Goal: Task Accomplishment & Management: Complete application form

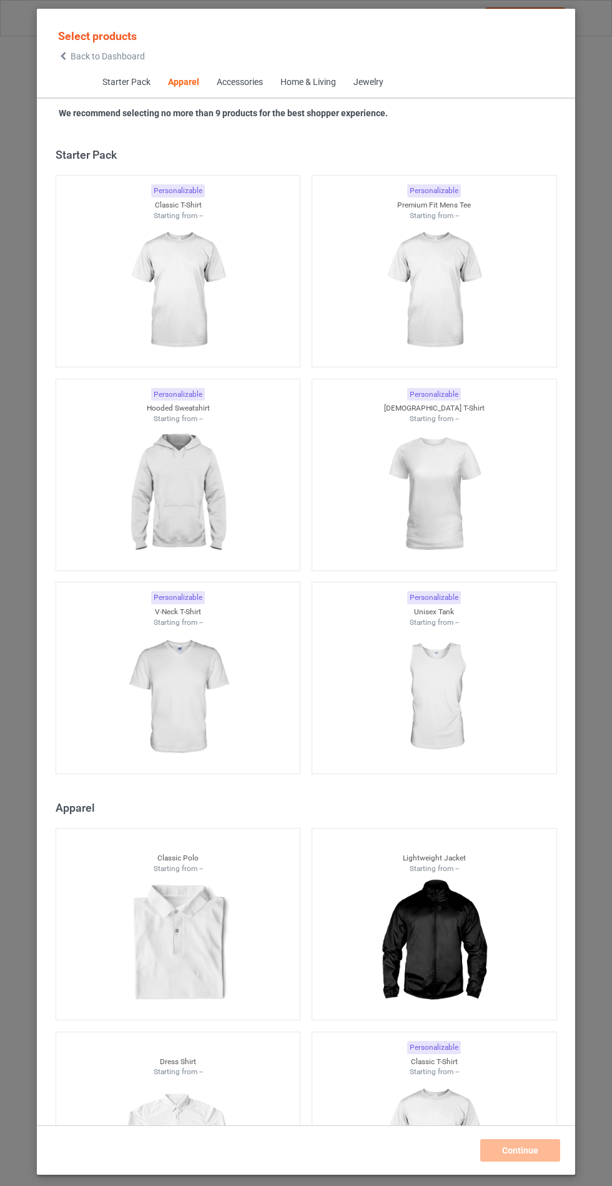
scroll to position [668, 0]
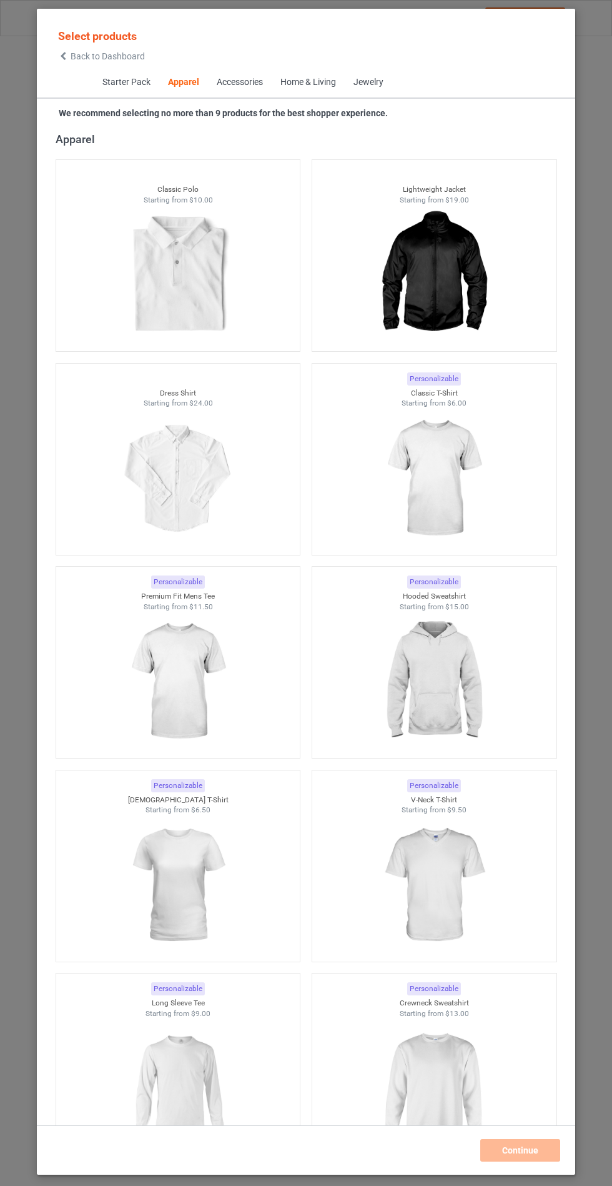
click at [454, 694] on img at bounding box center [434, 682] width 112 height 140
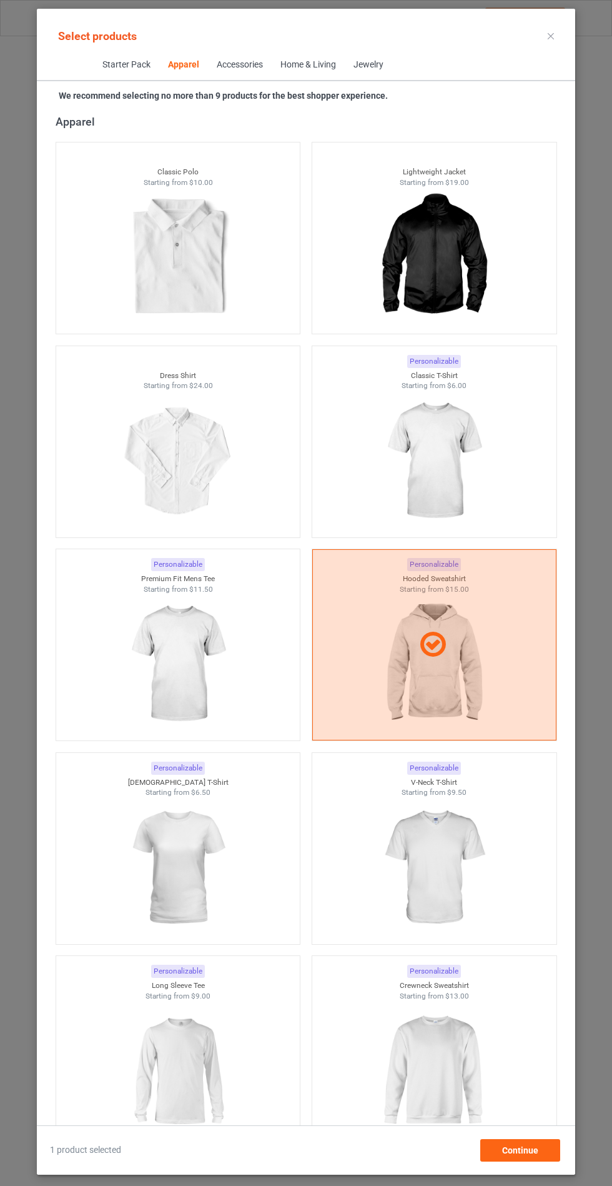
scroll to position [72, 0]
click at [513, 1151] on span "Continue" at bounding box center [520, 1150] width 36 height 10
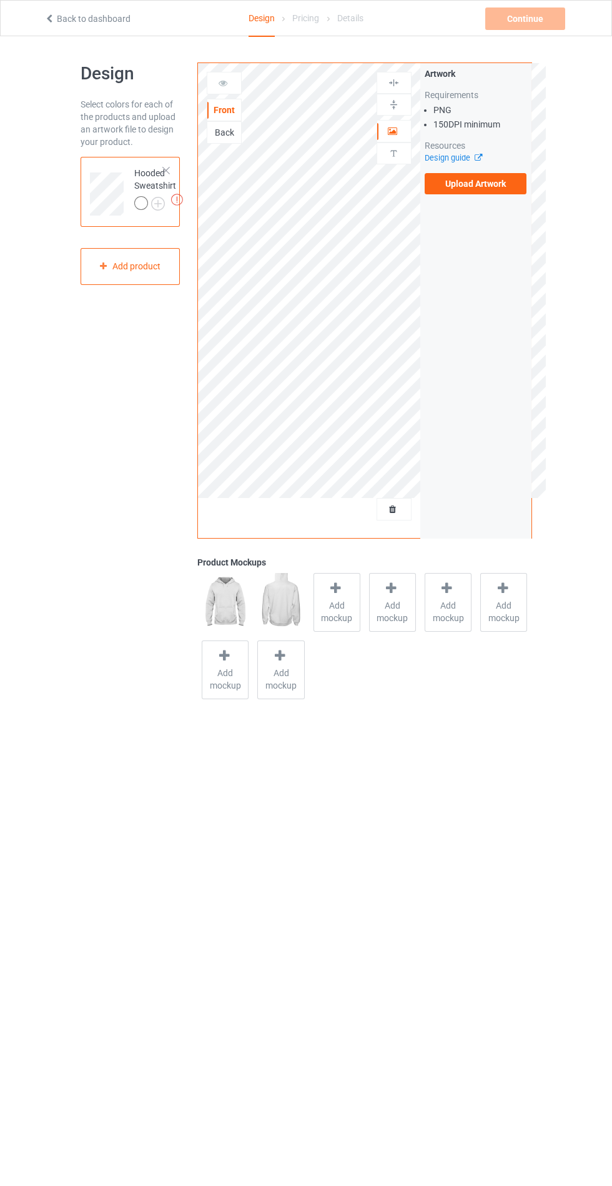
click at [333, 612] on span "Add mockup" at bounding box center [337, 611] width 46 height 25
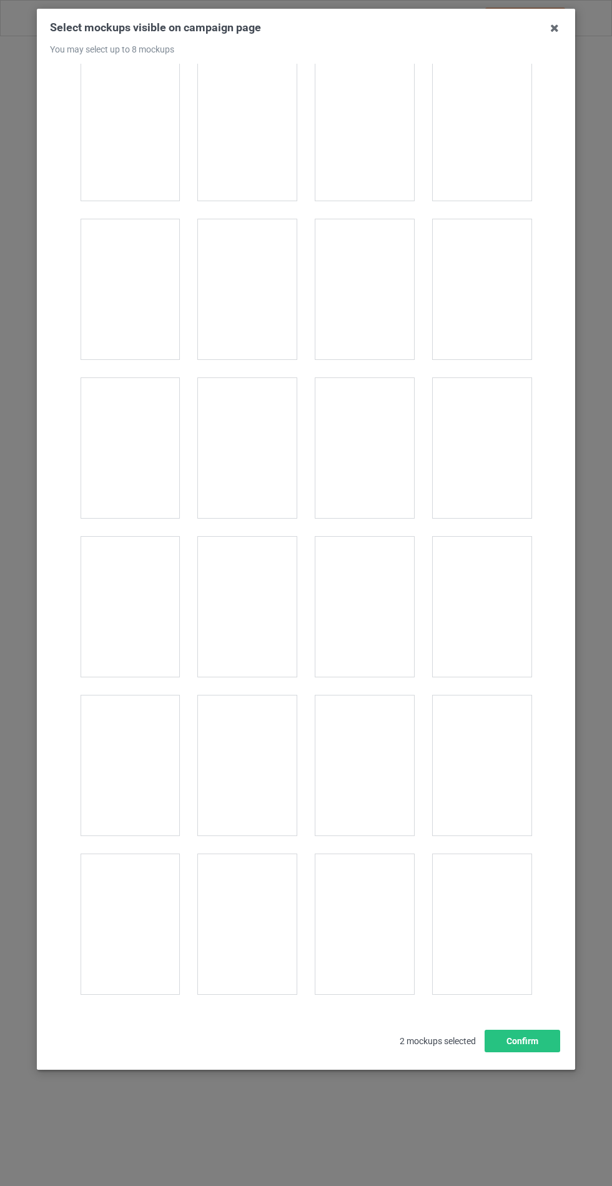
scroll to position [10082, 0]
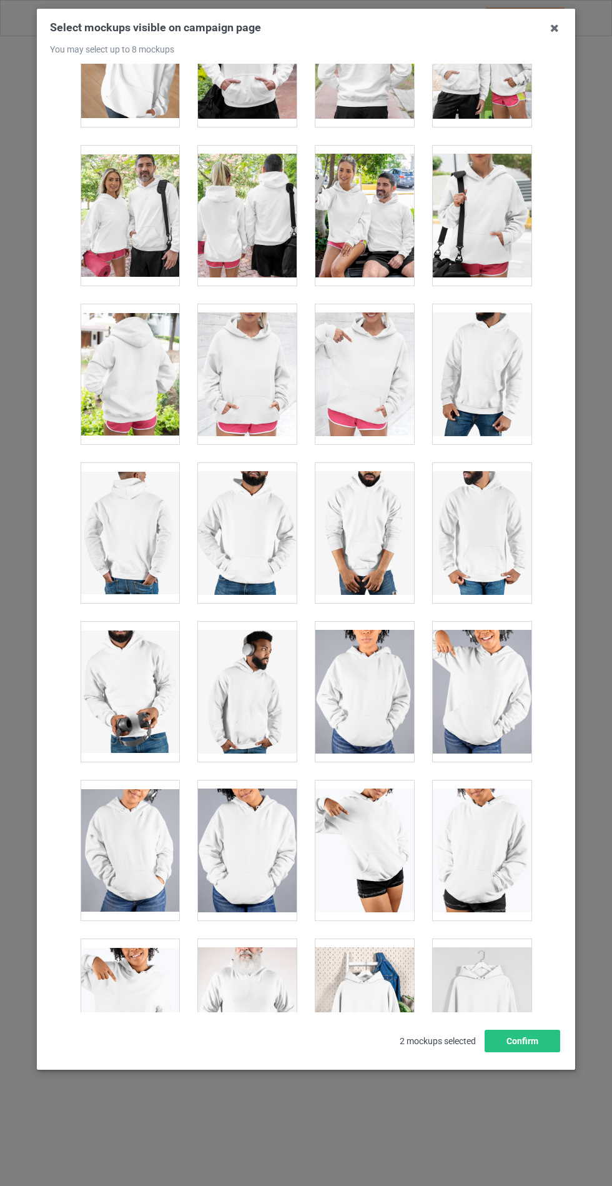
click at [264, 390] on div at bounding box center [247, 374] width 99 height 140
click at [530, 1052] on button "Confirm" at bounding box center [523, 1040] width 76 height 22
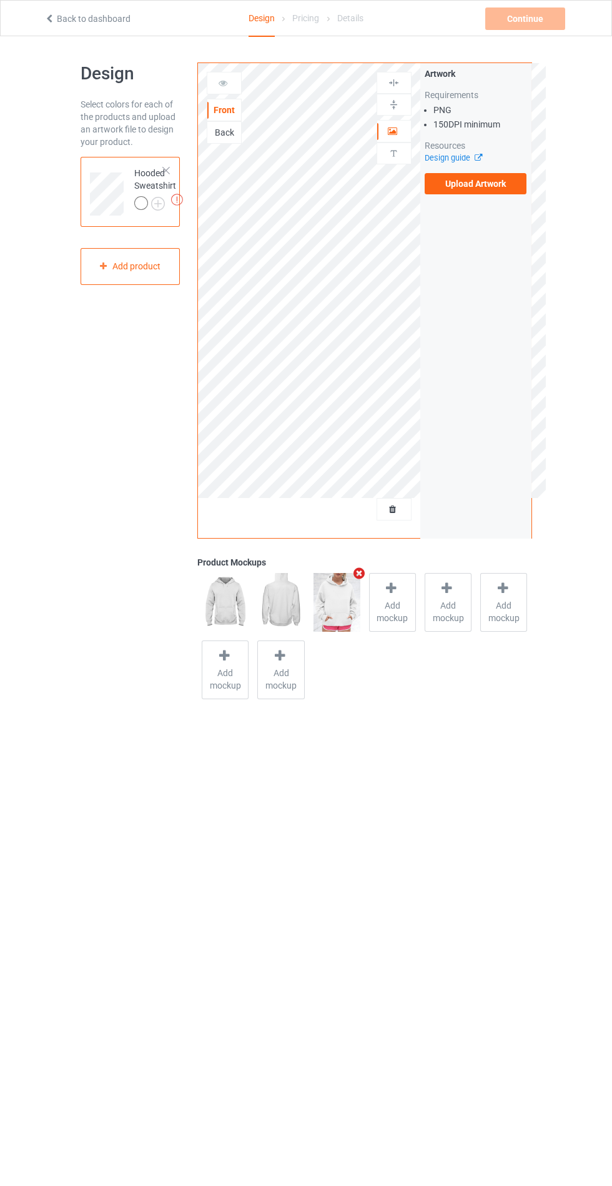
click at [507, 192] on label "Upload Artwork" at bounding box center [476, 183] width 102 height 21
click at [0, 0] on input "Upload Artwork" at bounding box center [0, 0] width 0 height 0
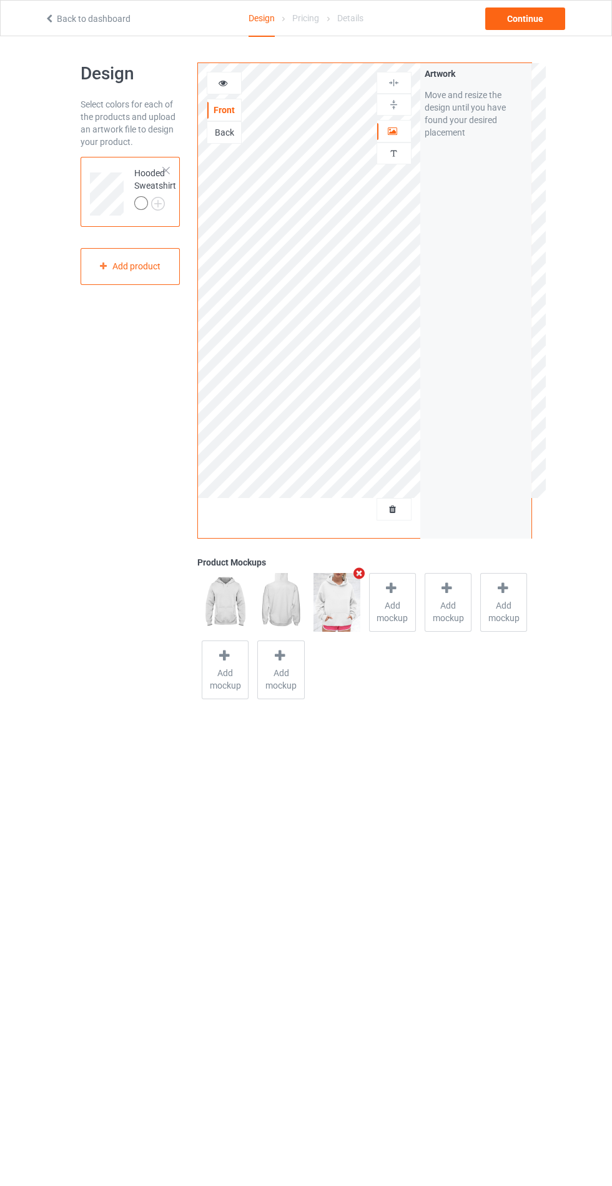
click at [0, 0] on img at bounding box center [0, 0] width 0 height 0
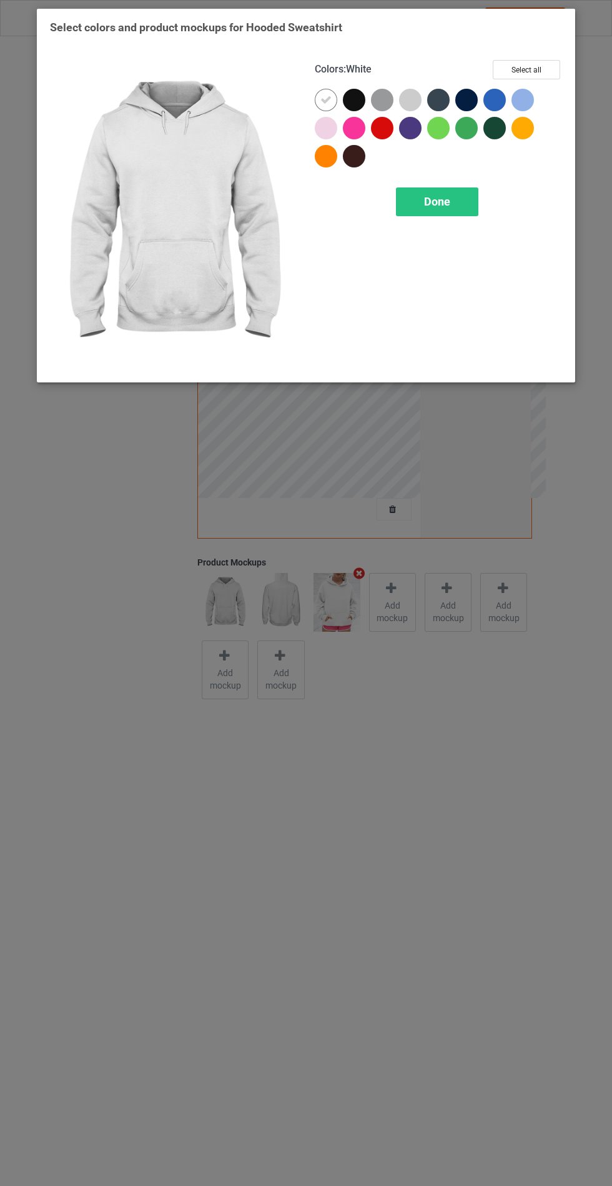
click at [371, 99] on div at bounding box center [382, 100] width 22 height 22
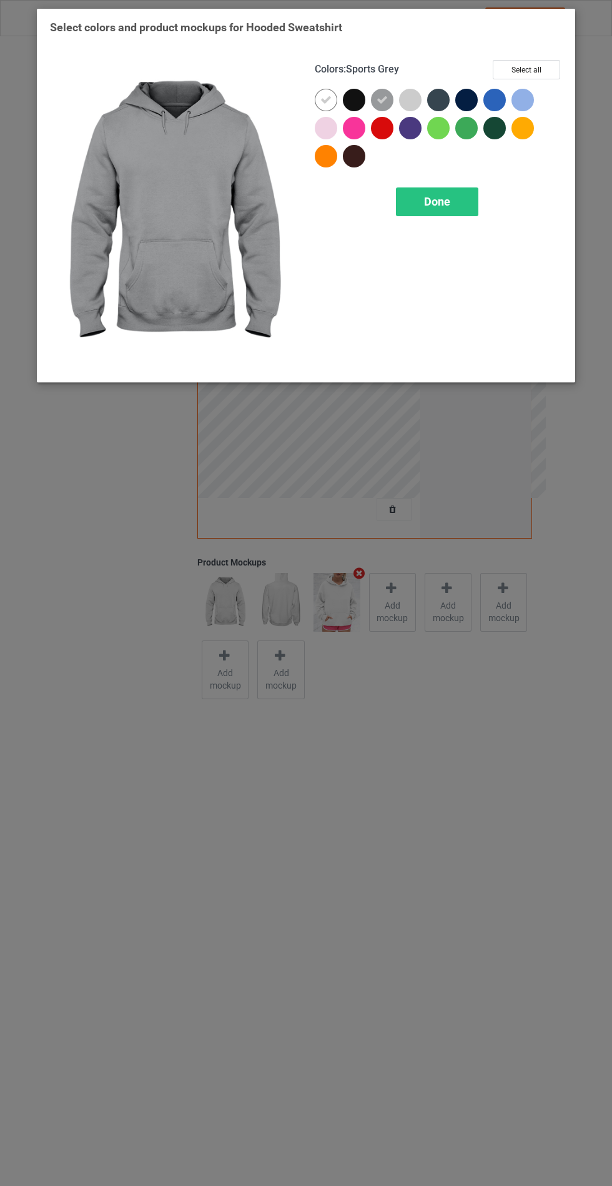
click at [357, 104] on div at bounding box center [354, 100] width 22 height 22
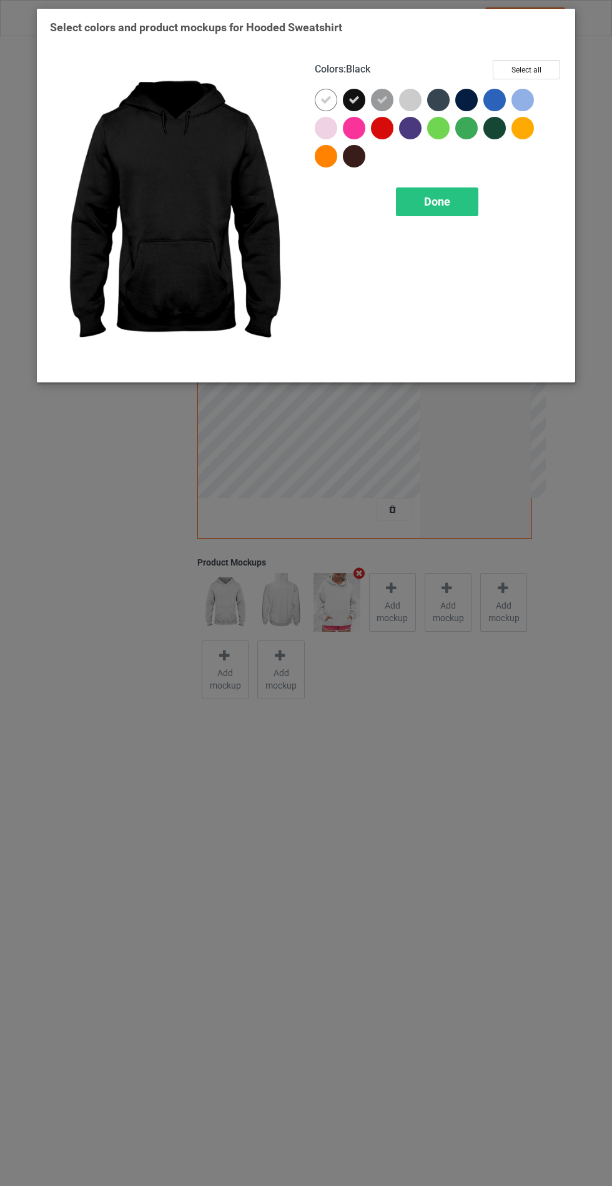
click at [478, 99] on div at bounding box center [469, 103] width 28 height 28
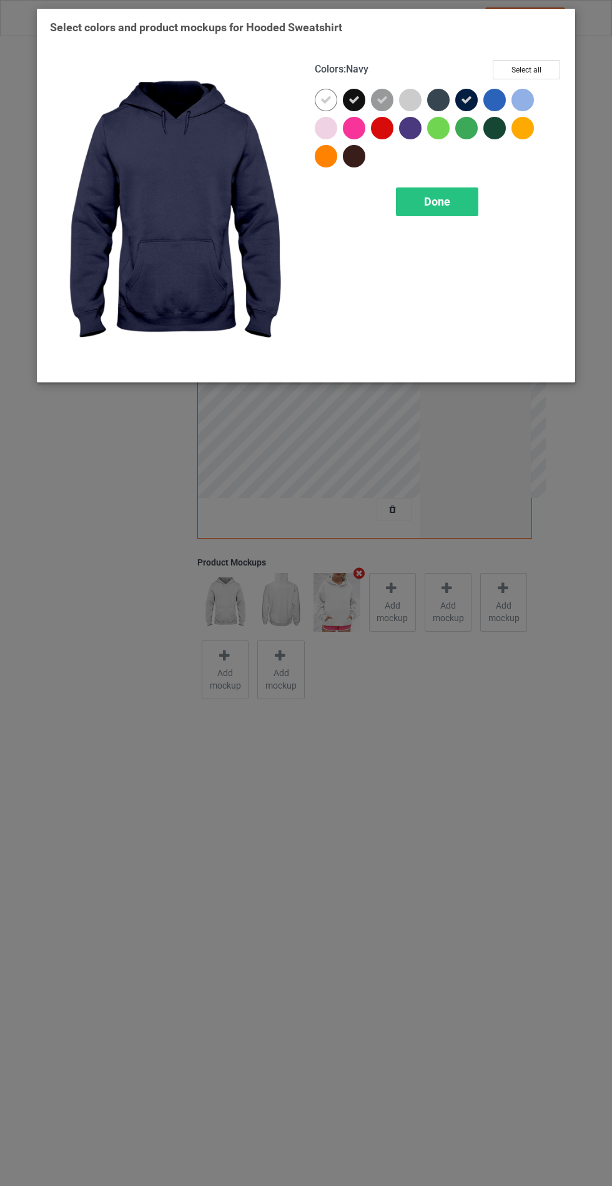
click at [495, 129] on div at bounding box center [494, 128] width 22 height 22
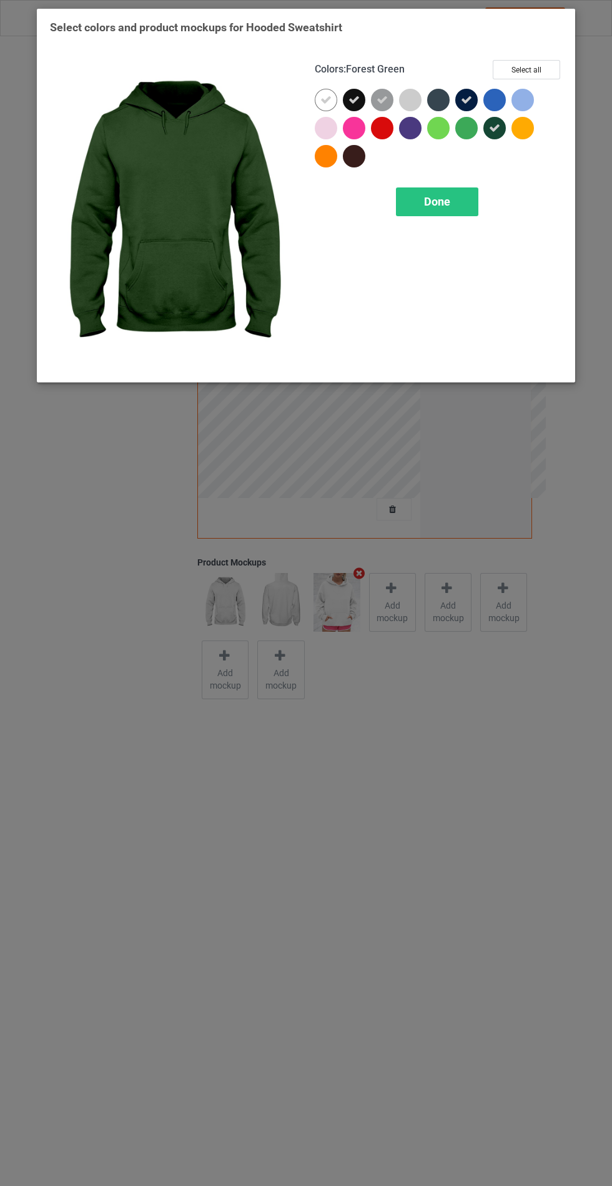
click at [438, 92] on div at bounding box center [438, 100] width 22 height 22
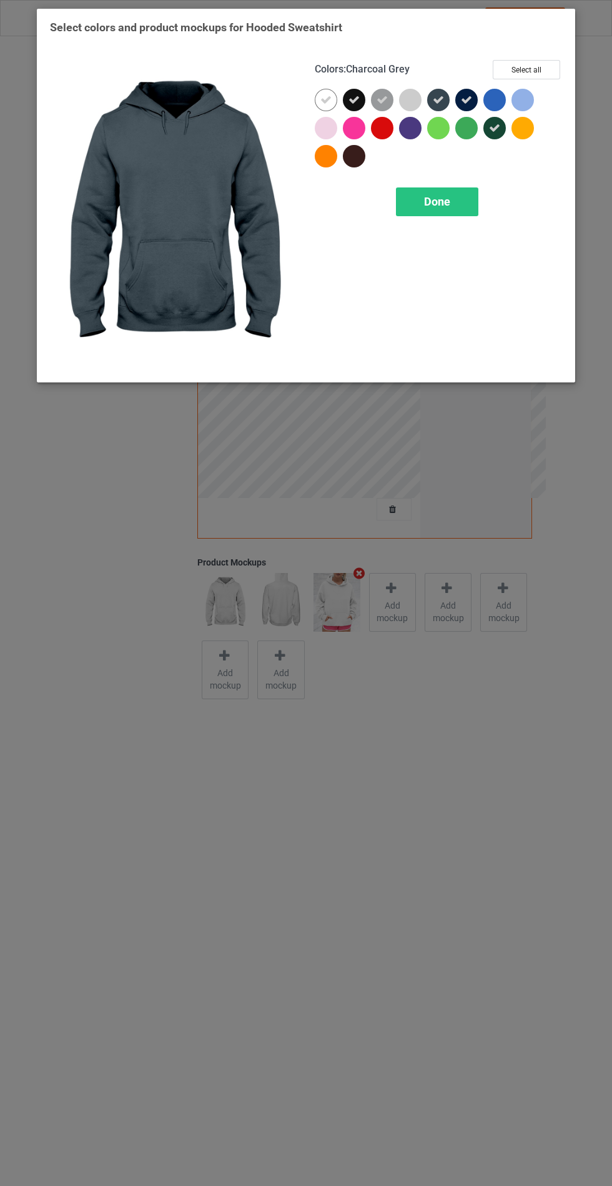
click at [358, 145] on div at bounding box center [354, 156] width 22 height 22
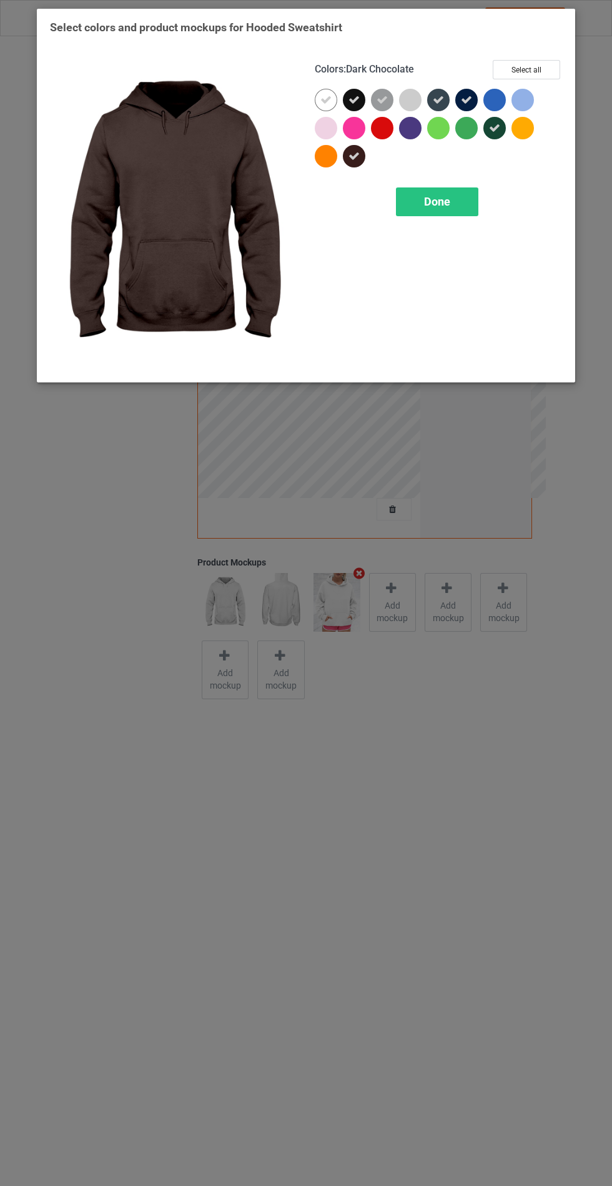
click at [453, 204] on div "Done" at bounding box center [437, 201] width 82 height 29
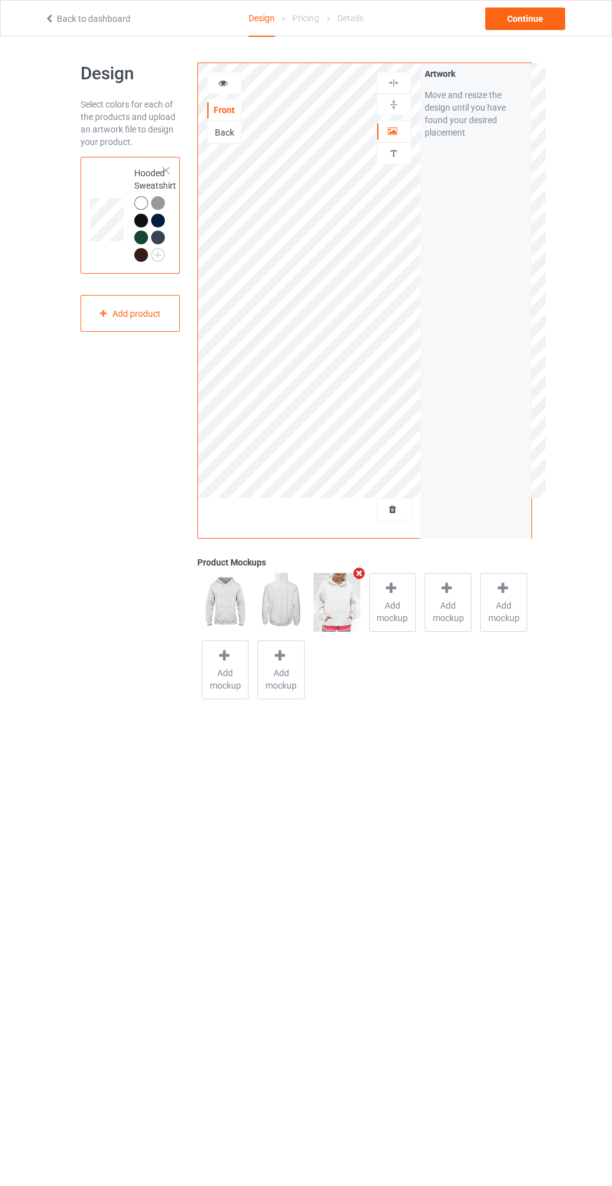
click at [223, 79] on icon at bounding box center [223, 81] width 11 height 9
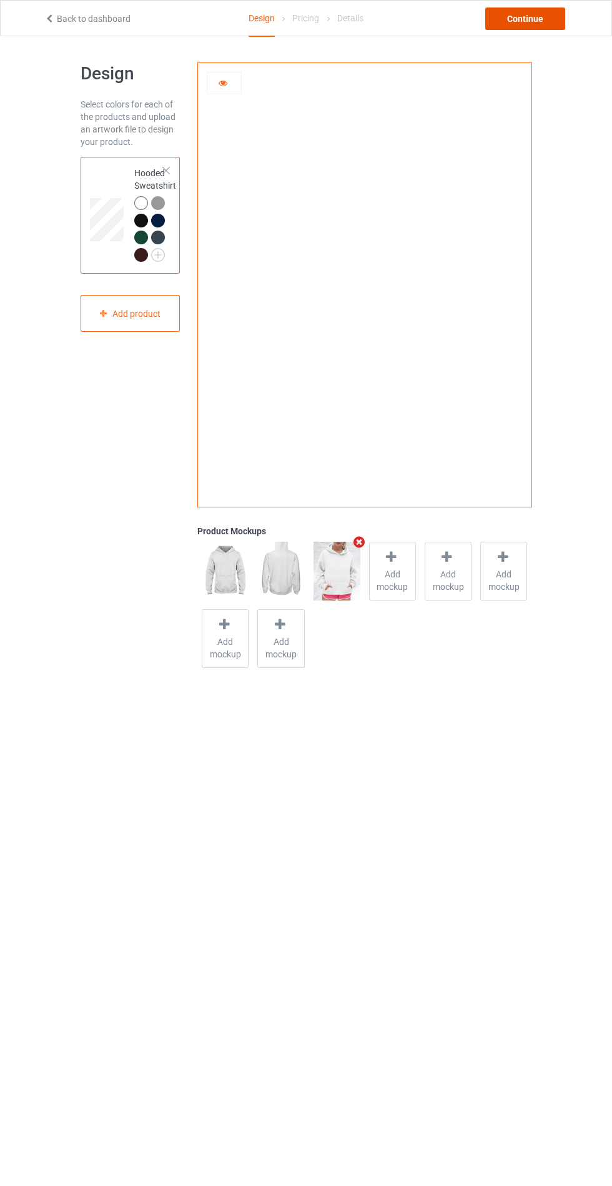
click at [535, 26] on div "Continue" at bounding box center [525, 18] width 80 height 22
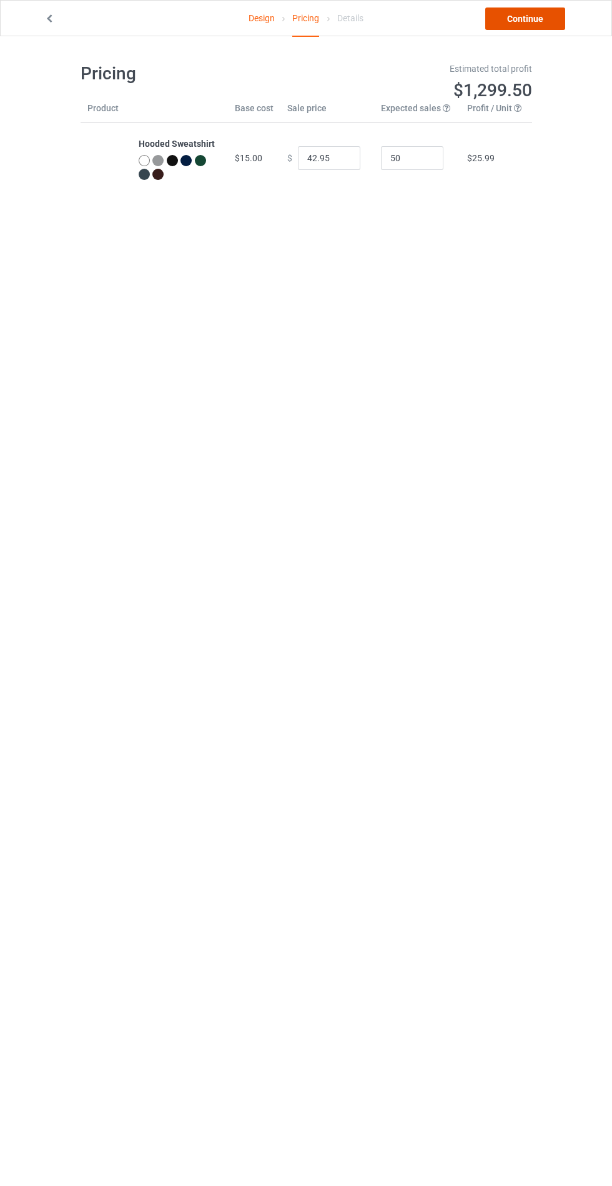
click at [531, 18] on link "Continue" at bounding box center [525, 18] width 80 height 22
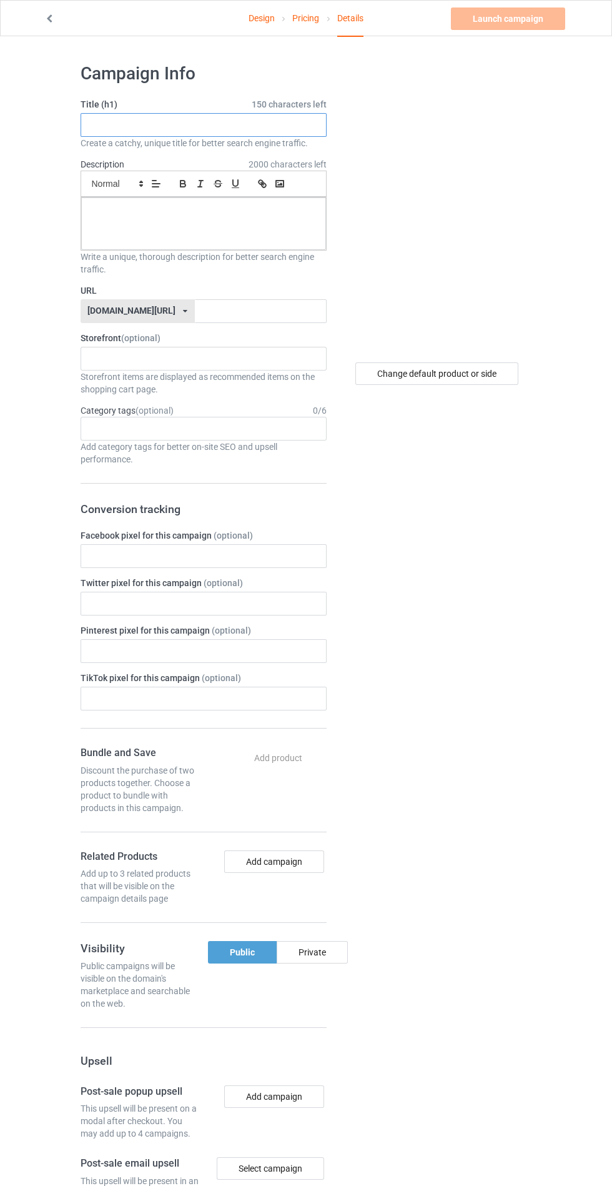
click at [280, 125] on input "text" at bounding box center [204, 125] width 246 height 24
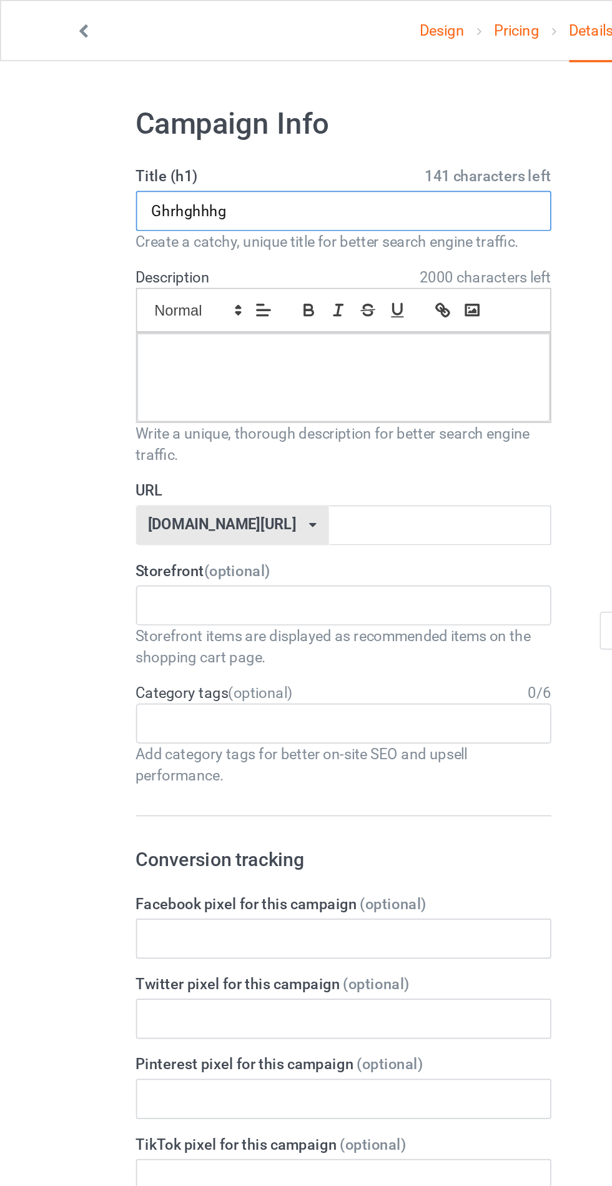
type input "Ghrhghhhg"
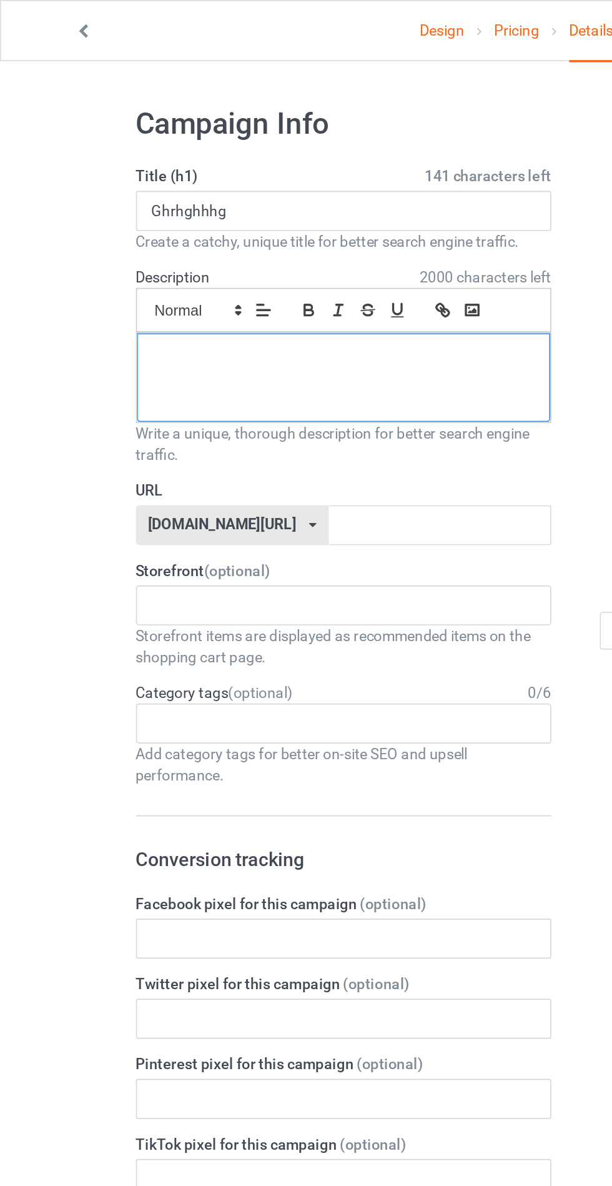
click at [199, 230] on div at bounding box center [203, 223] width 245 height 52
click at [231, 305] on input "text" at bounding box center [261, 311] width 132 height 24
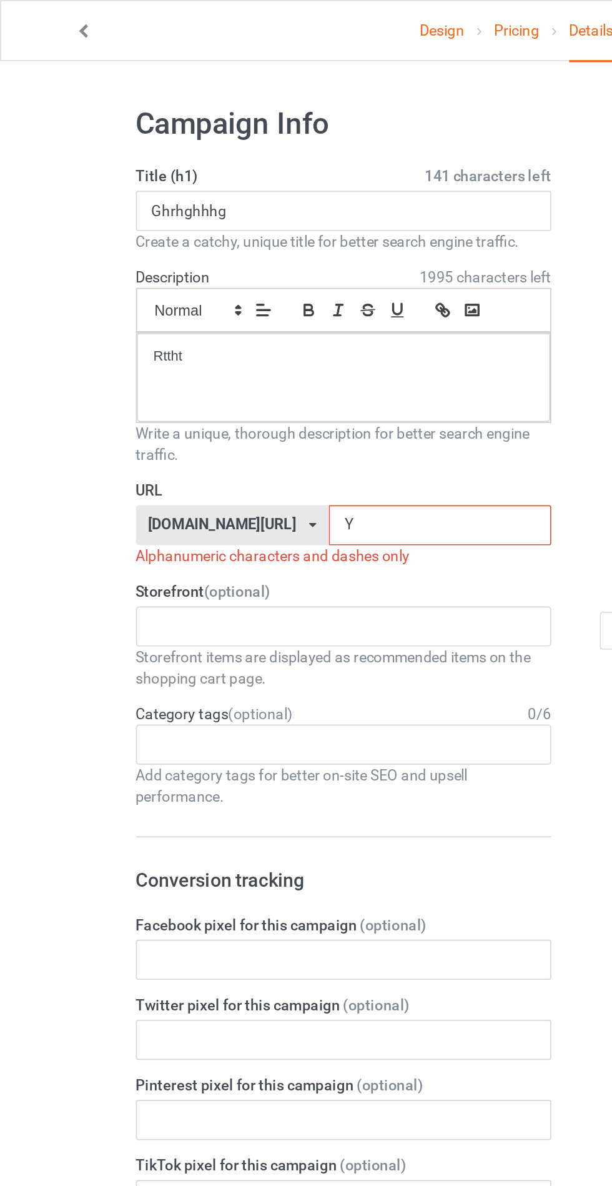
type input "Y"
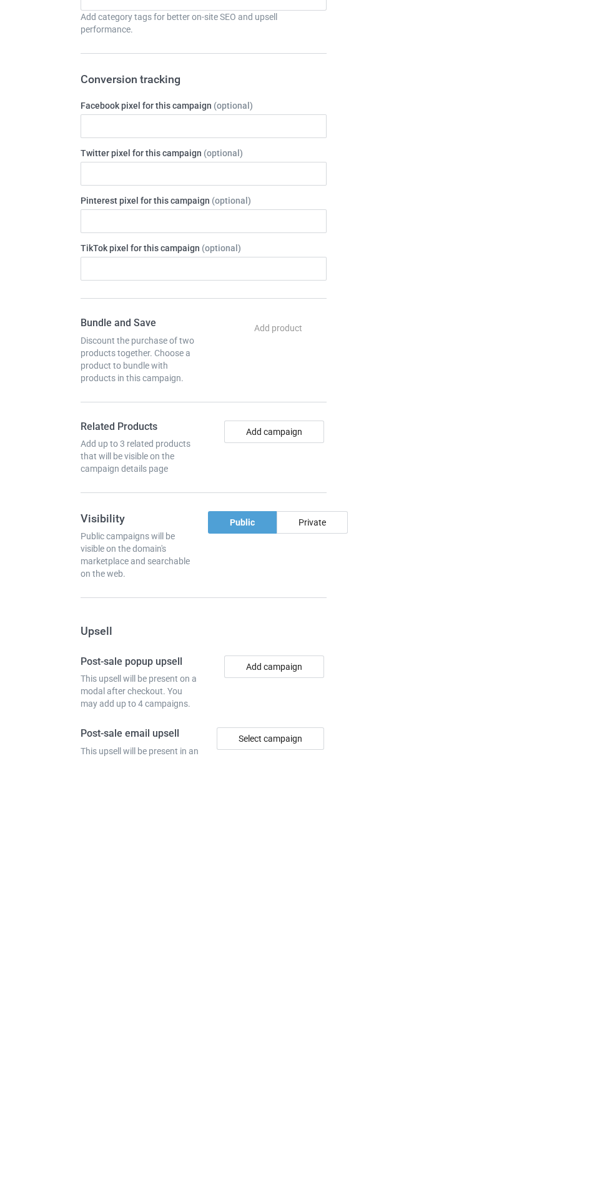
type input "Yjtgffhhg"
click at [321, 956] on div "Private" at bounding box center [312, 952] width 71 height 22
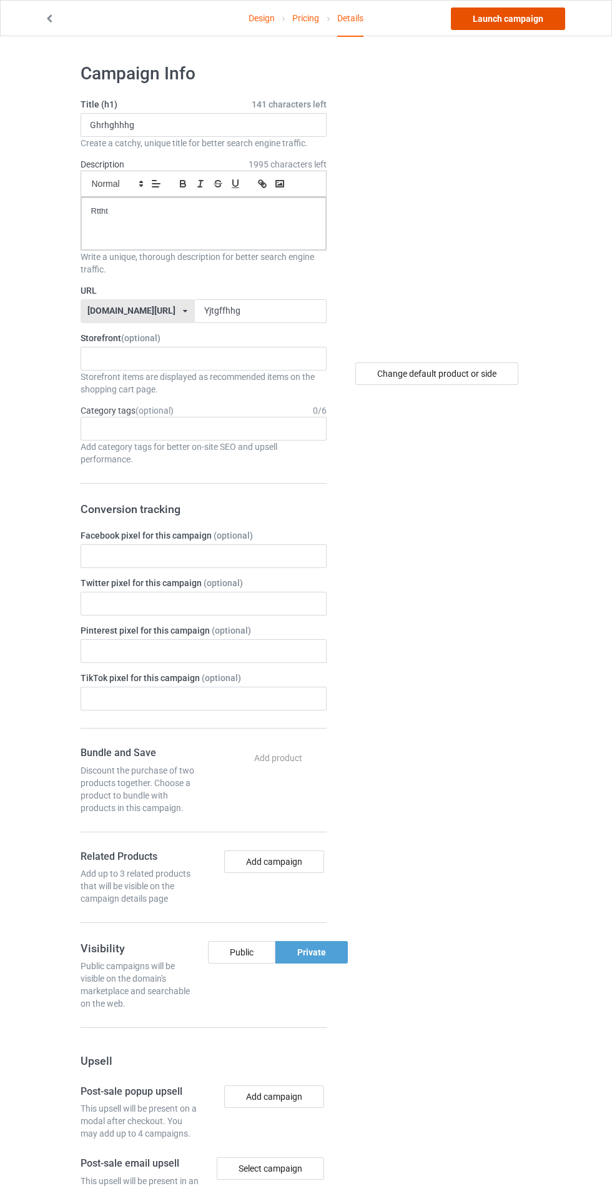
click at [528, 13] on link "Launch campaign" at bounding box center [508, 18] width 114 height 22
